Goal: Navigation & Orientation: Find specific page/section

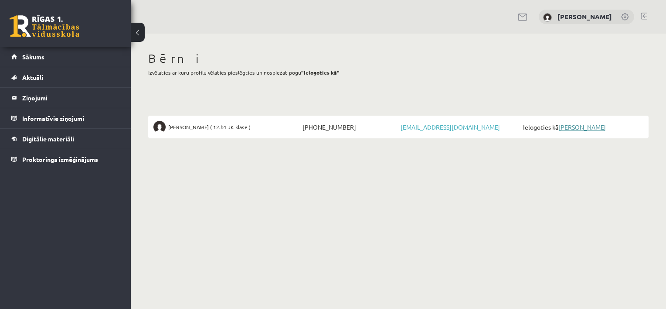
click at [577, 125] on link "[PERSON_NAME]" at bounding box center [582, 127] width 48 height 8
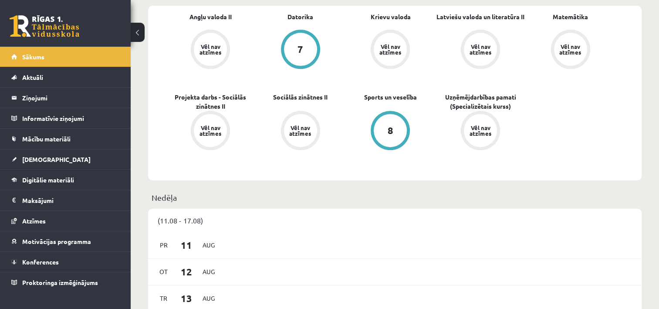
scroll to position [479, 0]
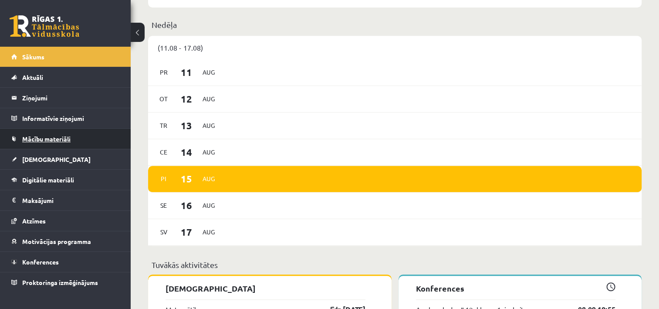
click at [37, 142] on link "Mācību materiāli" at bounding box center [65, 139] width 109 height 20
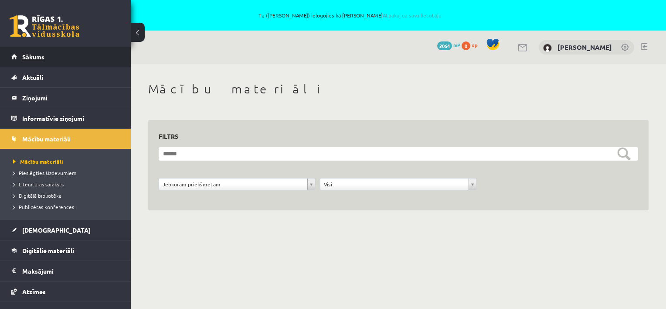
click at [36, 60] on link "Sākums" at bounding box center [65, 57] width 109 height 20
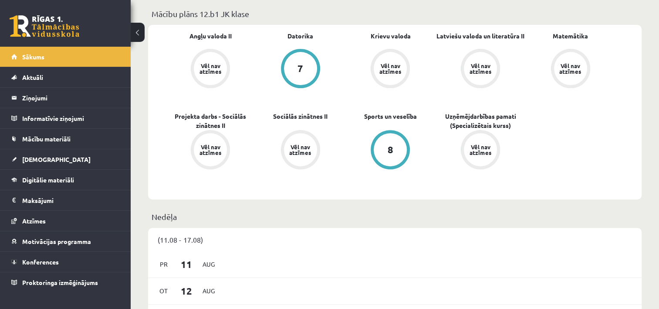
scroll to position [218, 0]
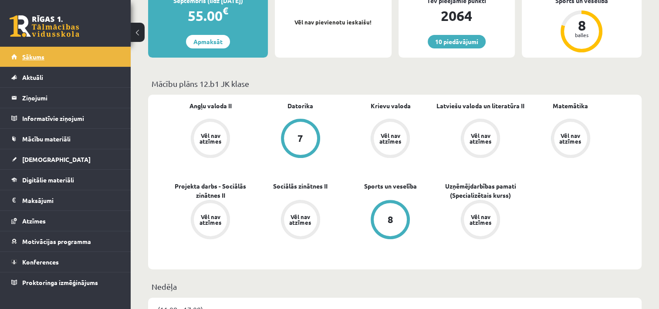
click at [33, 58] on span "Sākums" at bounding box center [33, 57] width 22 height 8
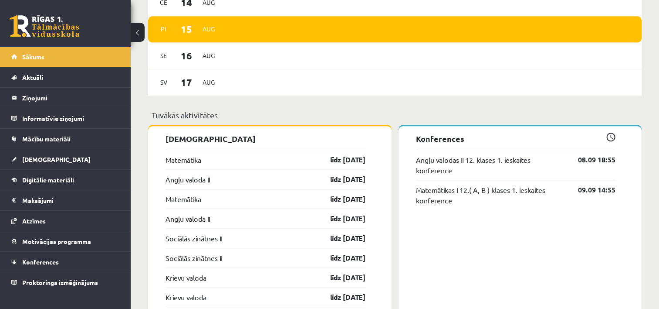
scroll to position [697, 0]
